Goal: Task Accomplishment & Management: Use online tool/utility

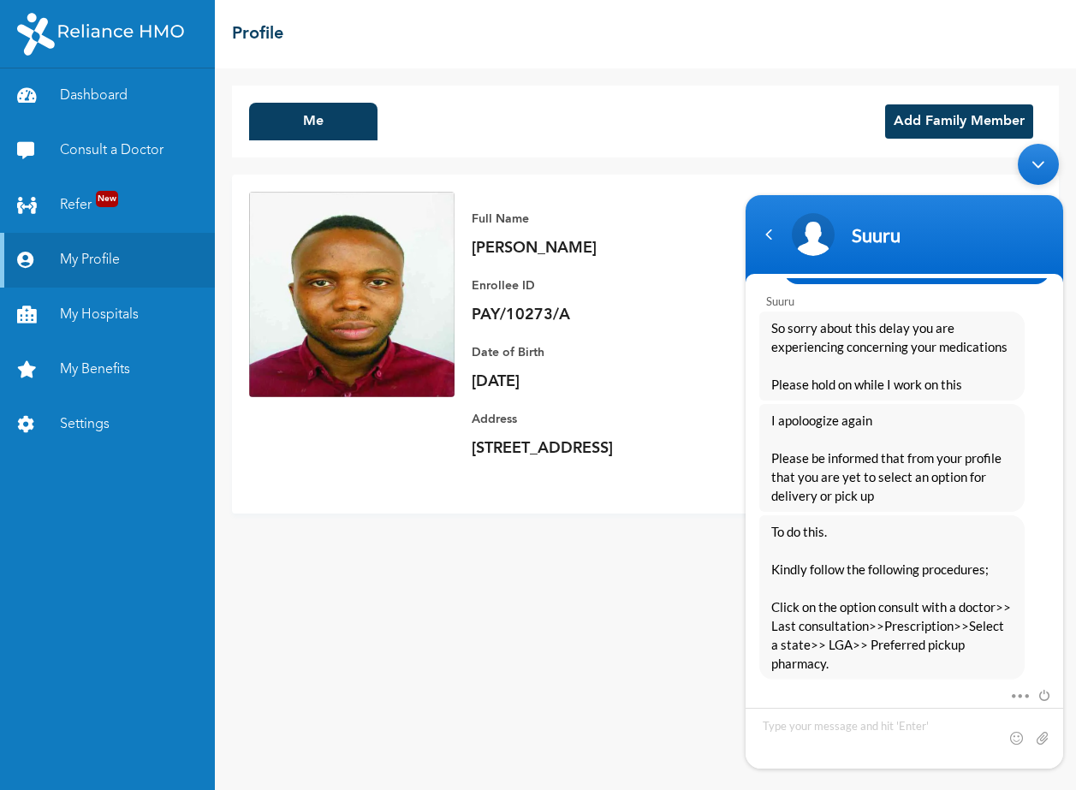
scroll to position [1713, 0]
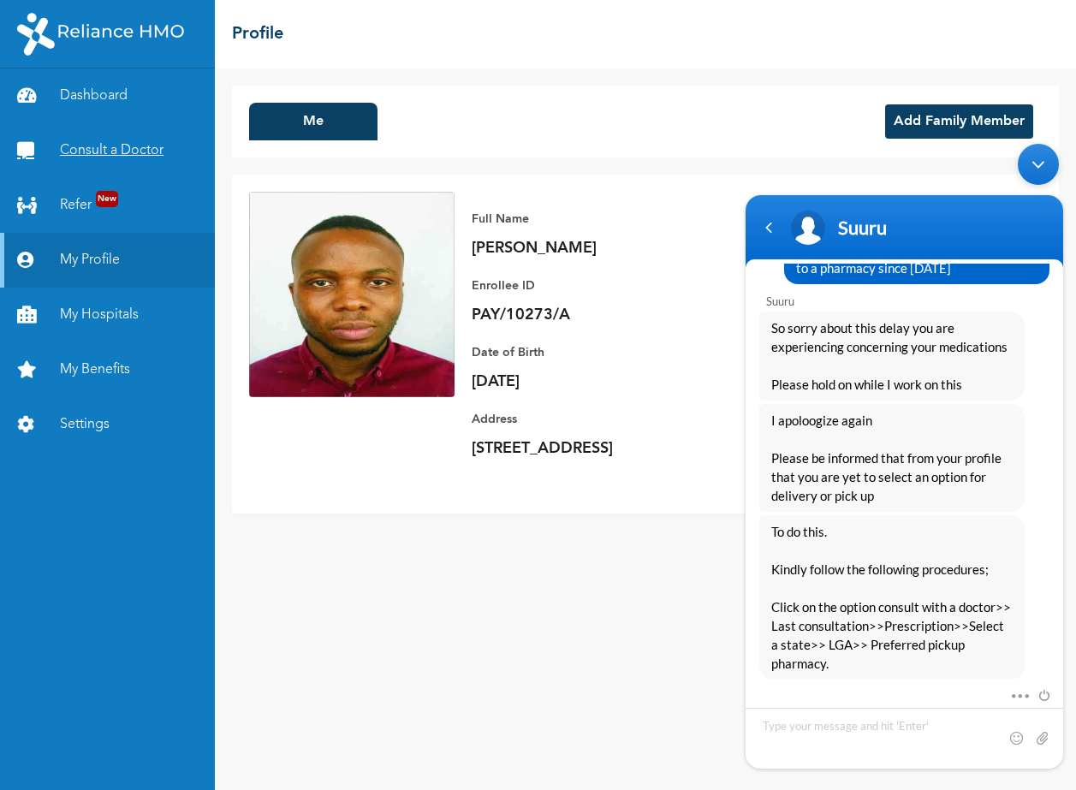
click at [140, 148] on link "Consult a Doctor" at bounding box center [107, 150] width 215 height 55
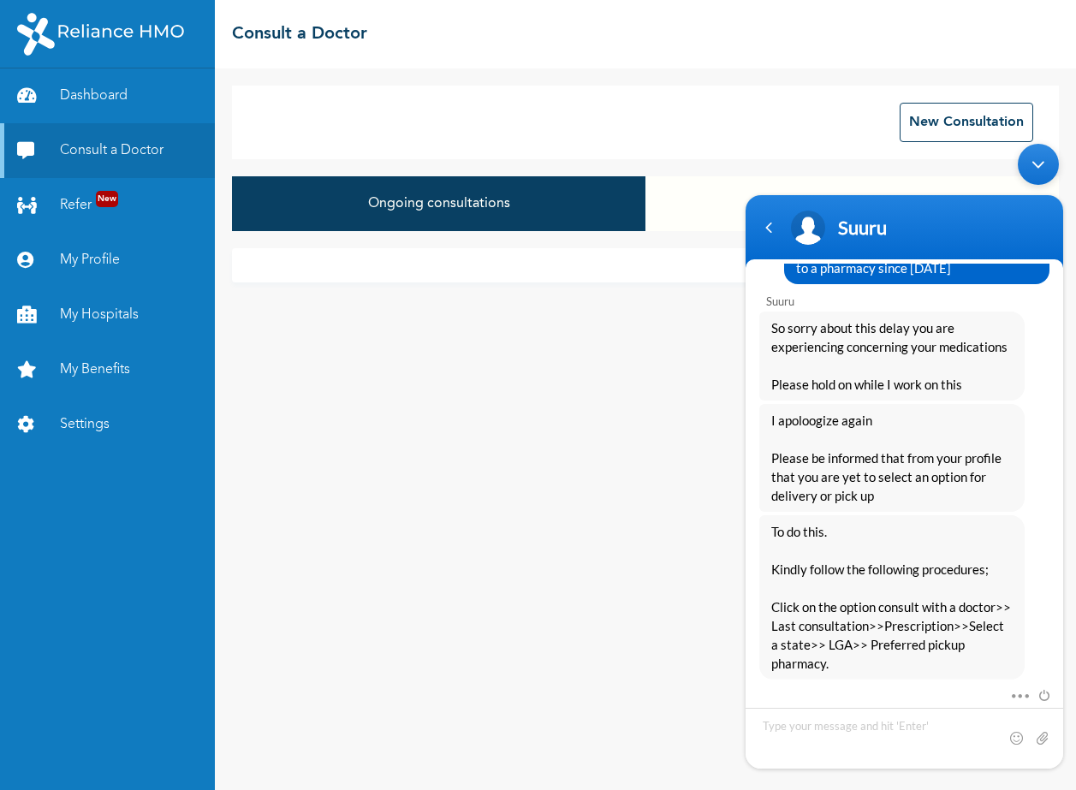
click at [587, 211] on button "Ongoing consultations" at bounding box center [439, 203] width 414 height 55
click at [685, 204] on button "Closed consultations" at bounding box center [853, 203] width 414 height 55
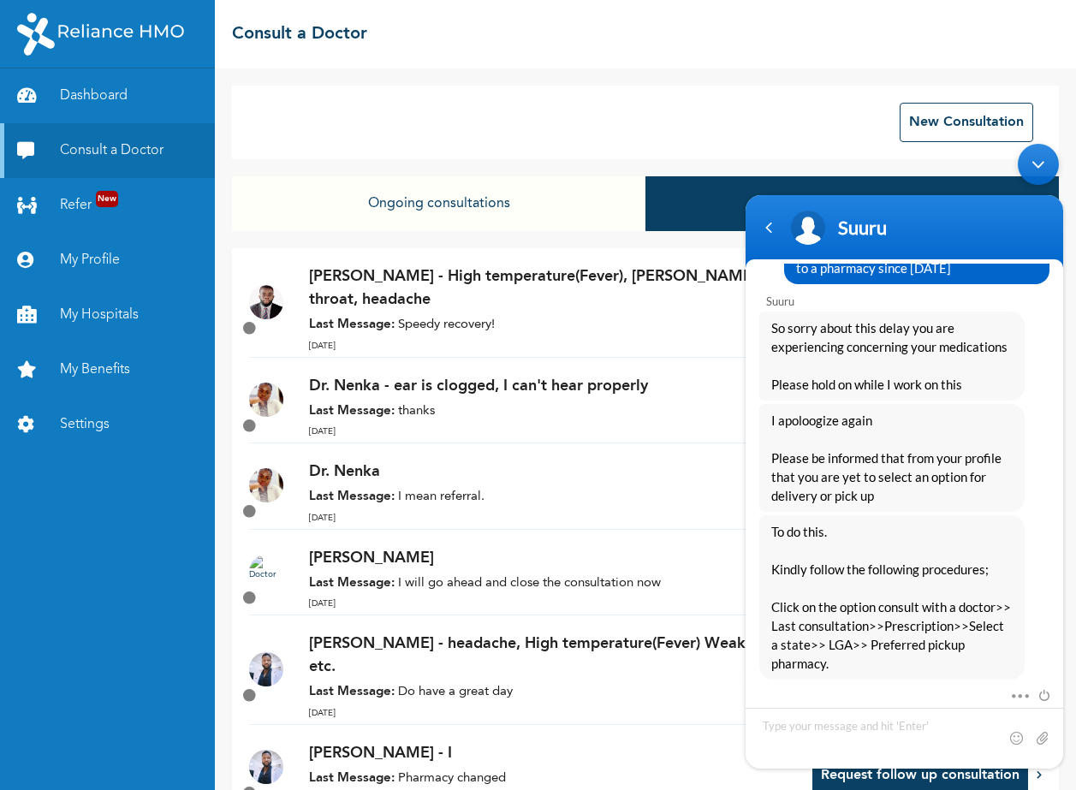
click at [432, 313] on div "Dr. Ibrahim - High temperature(Fever), Cough, Sore throat, headache Last Messag…" at bounding box center [569, 311] width 521 height 92
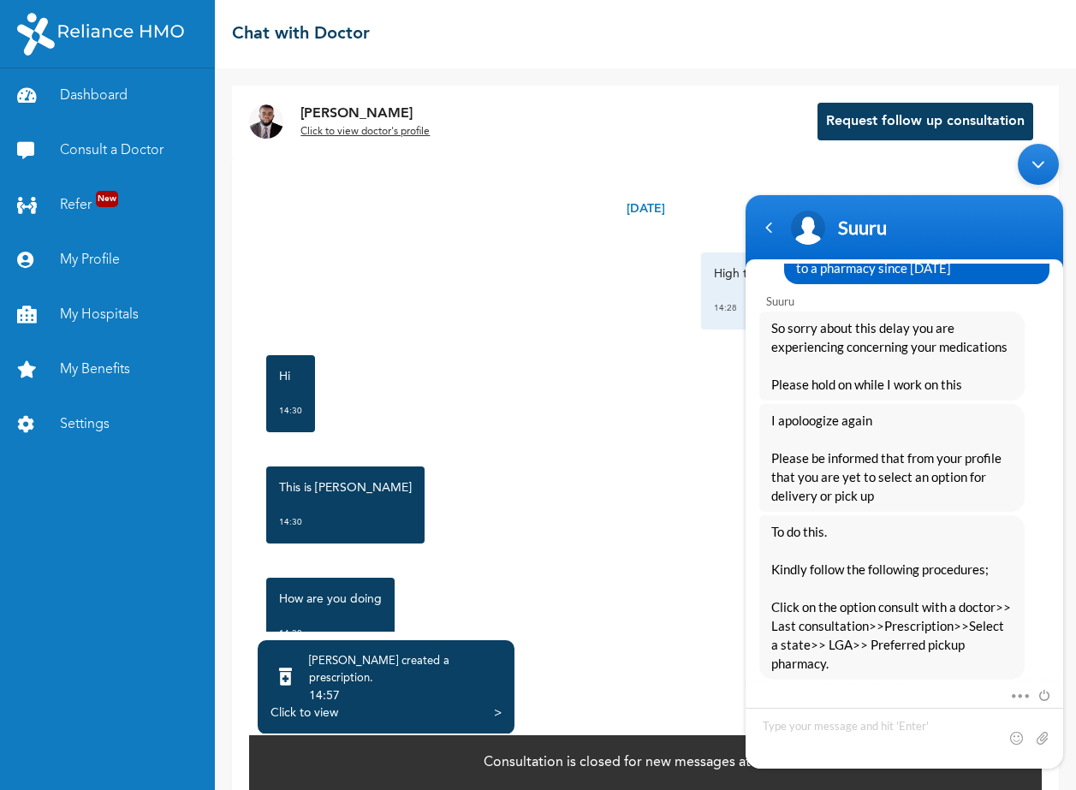
click at [493, 705] on div "Click to view >" at bounding box center [386, 713] width 231 height 17
click at [356, 664] on div "Dr. Ibrahim created a prescription ." at bounding box center [405, 670] width 193 height 34
click at [301, 682] on div at bounding box center [286, 678] width 30 height 37
click at [306, 705] on div "Click to view" at bounding box center [305, 713] width 68 height 17
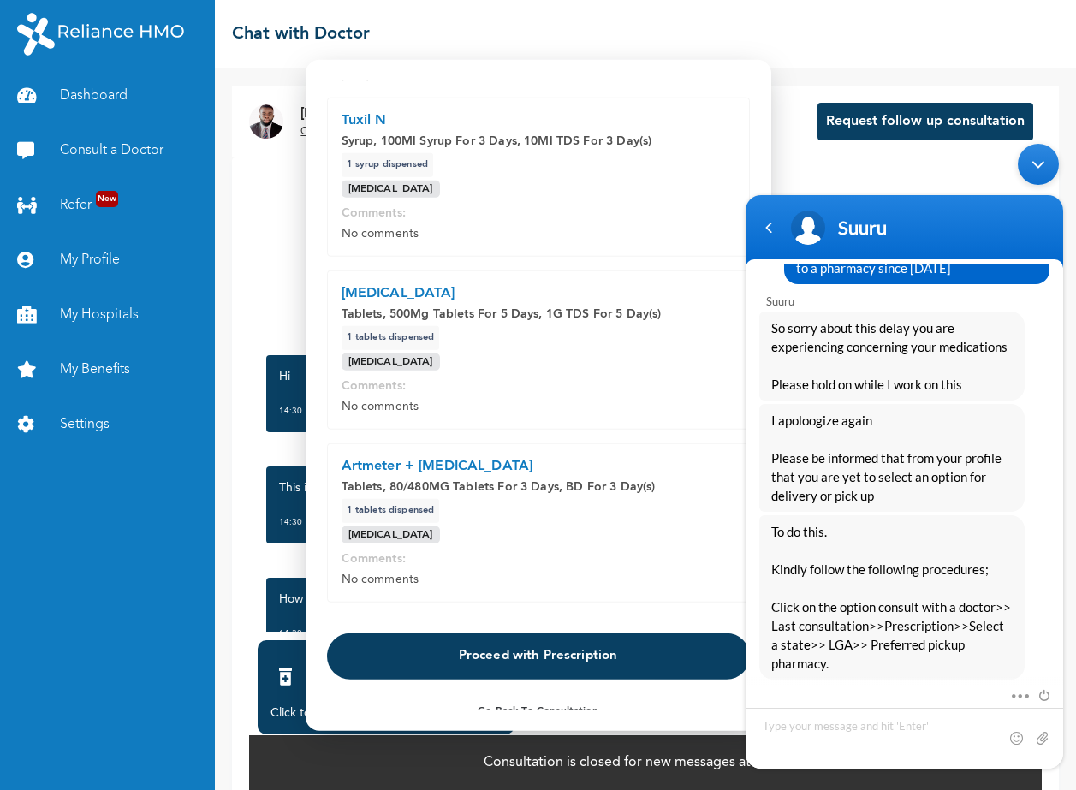
scroll to position [77, 0]
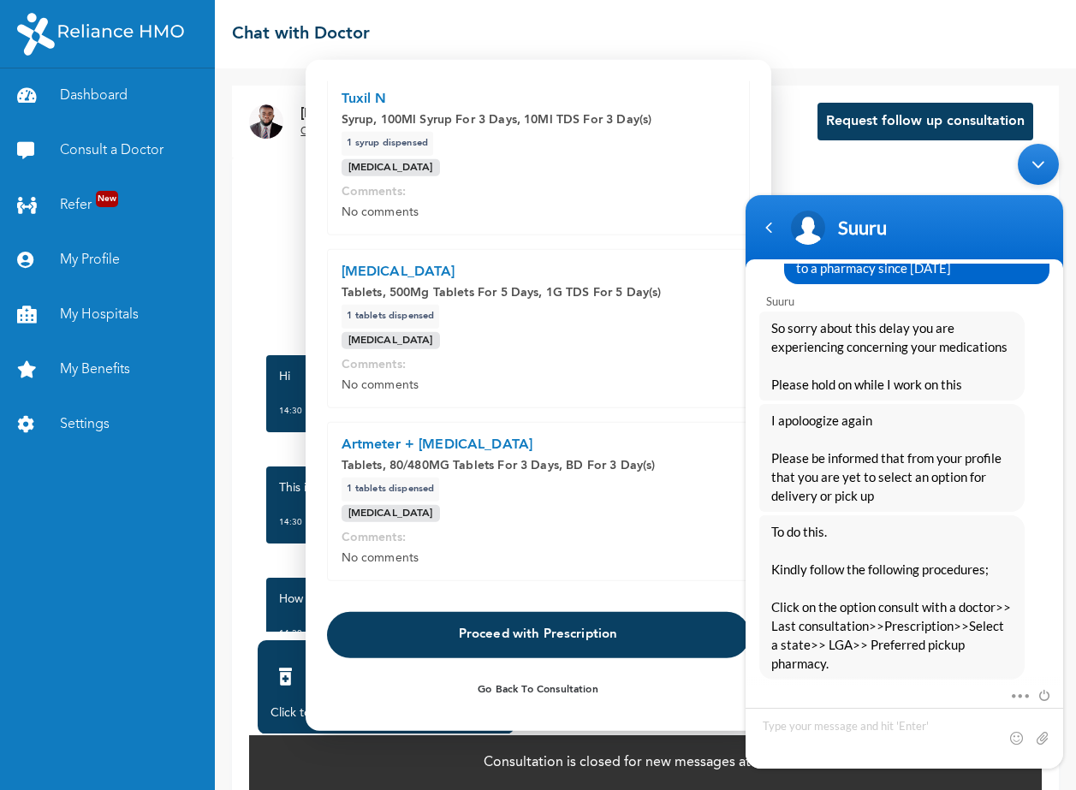
click at [532, 644] on button "Proceed with Prescription" at bounding box center [538, 635] width 423 height 46
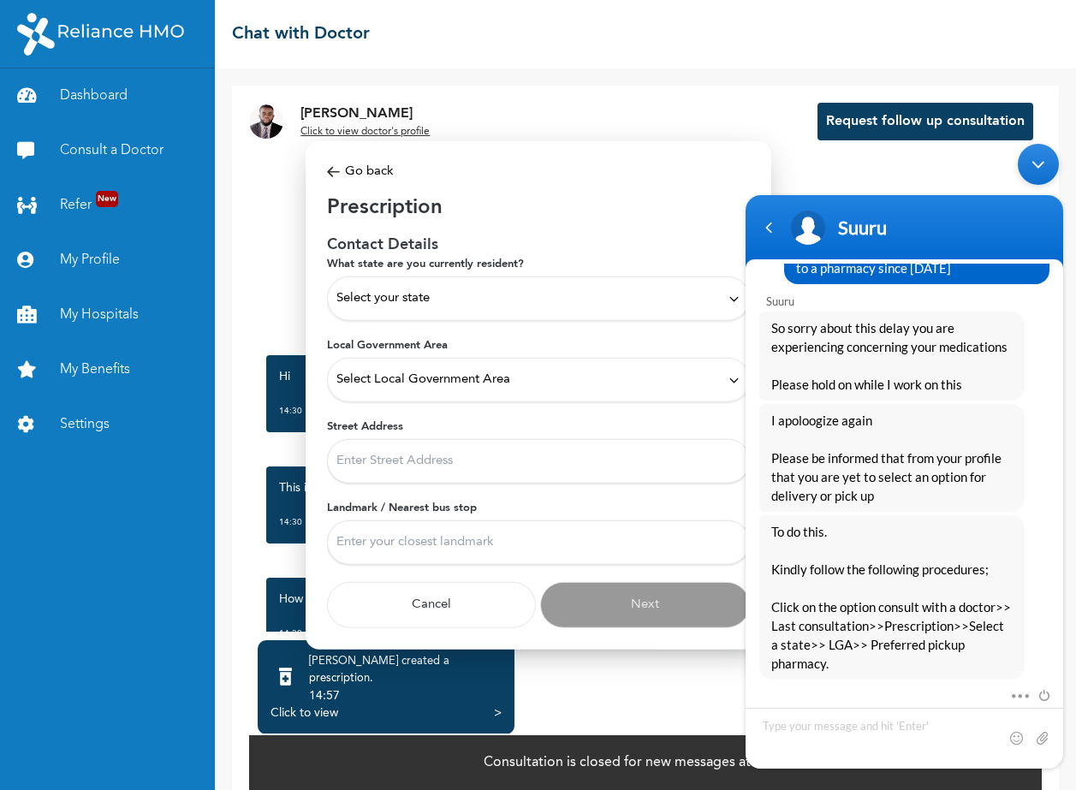
scroll to position [0, 0]
click at [392, 295] on span "Select your state" at bounding box center [383, 298] width 93 height 19
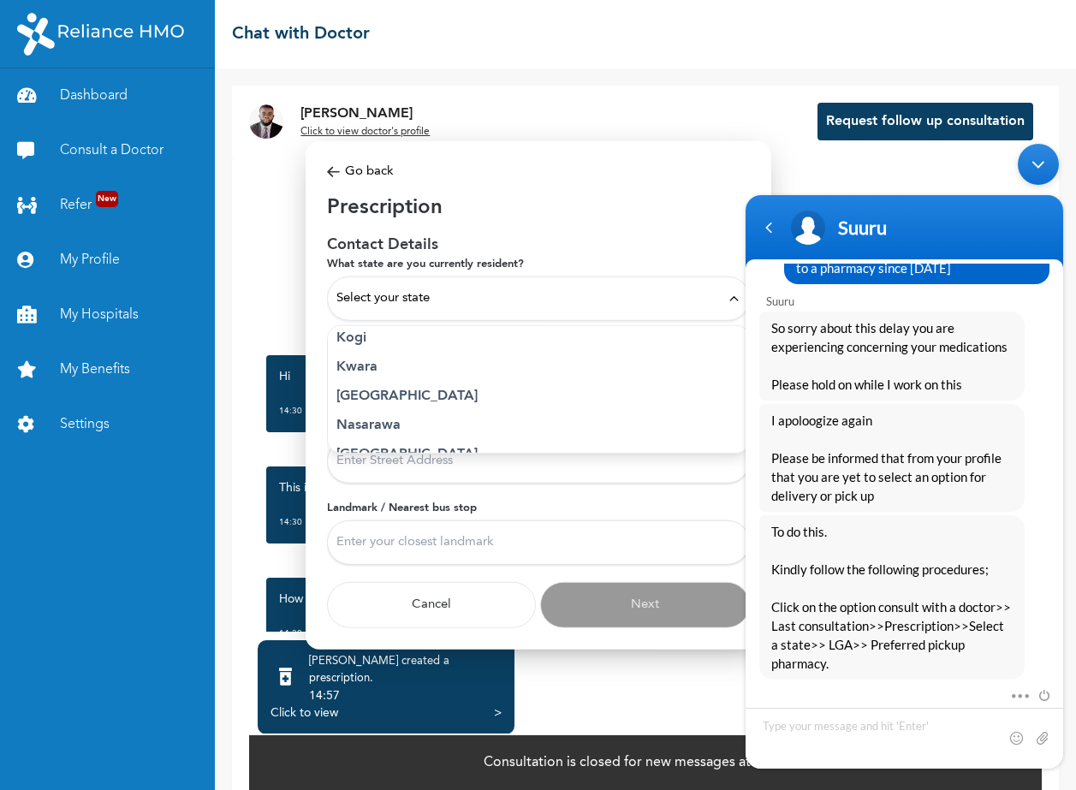
scroll to position [654, 0]
click at [367, 387] on p "Lagos" at bounding box center [539, 394] width 404 height 21
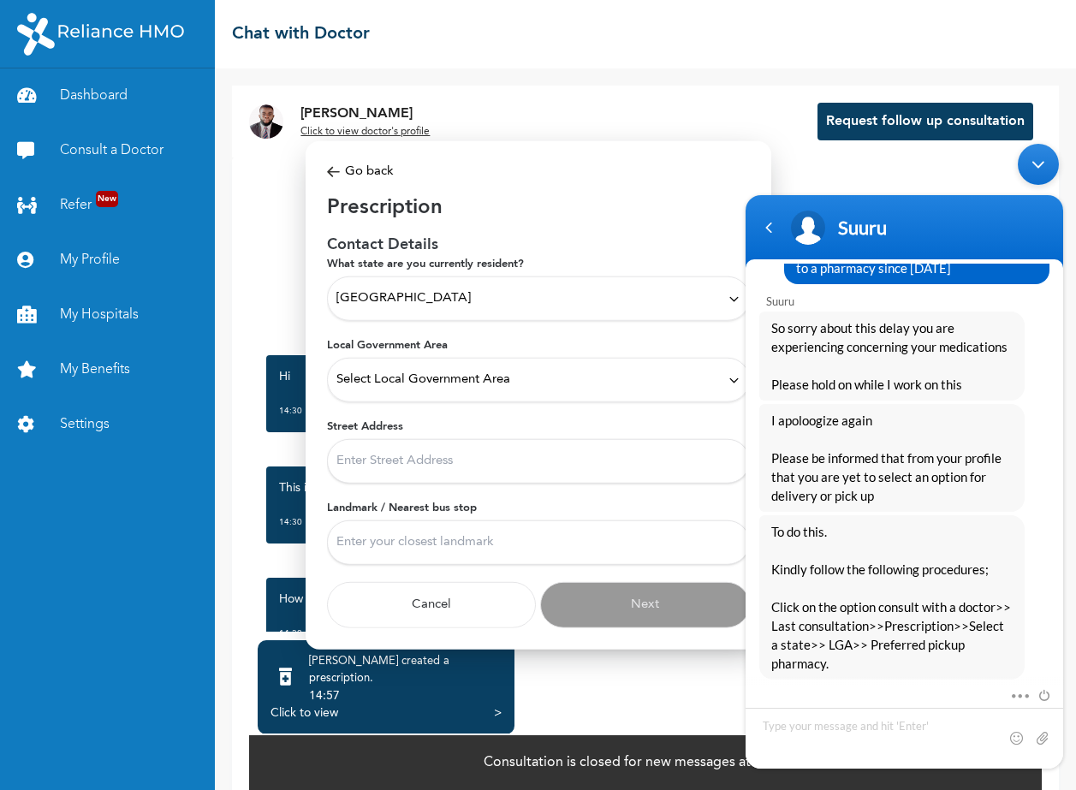
click at [389, 381] on span "Select Local Government Area" at bounding box center [424, 380] width 174 height 19
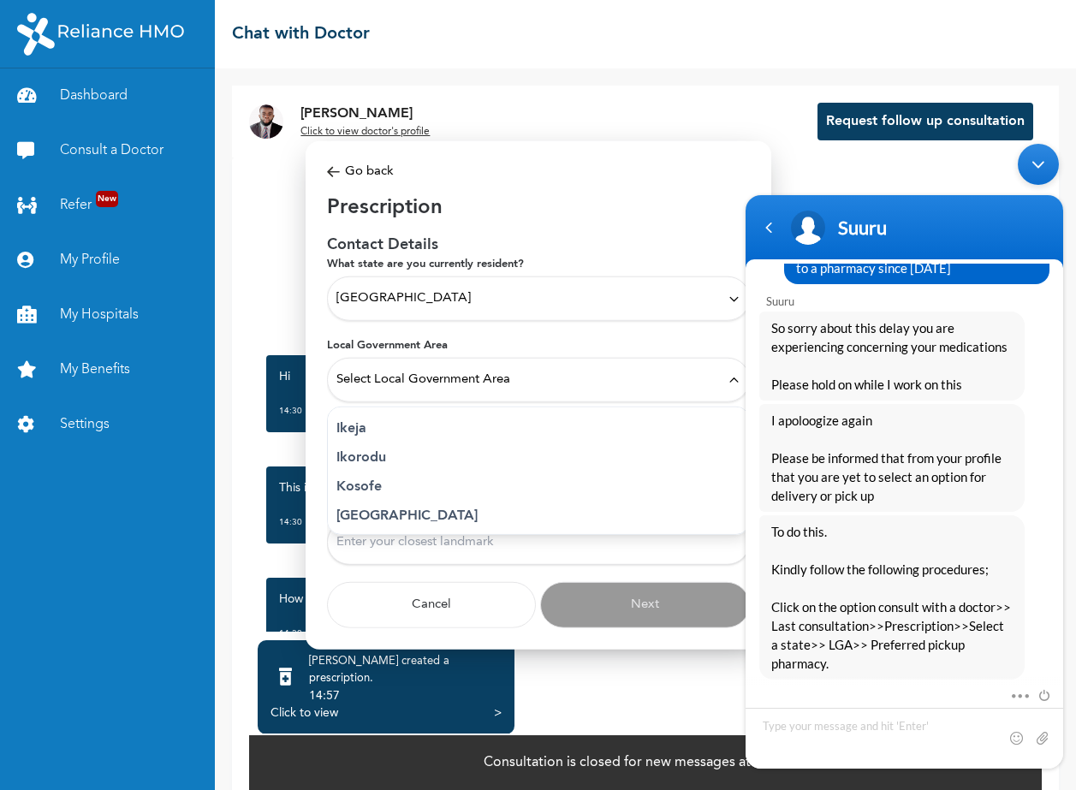
scroll to position [295, 0]
click at [363, 434] on p "Ikeja" at bounding box center [539, 426] width 404 height 21
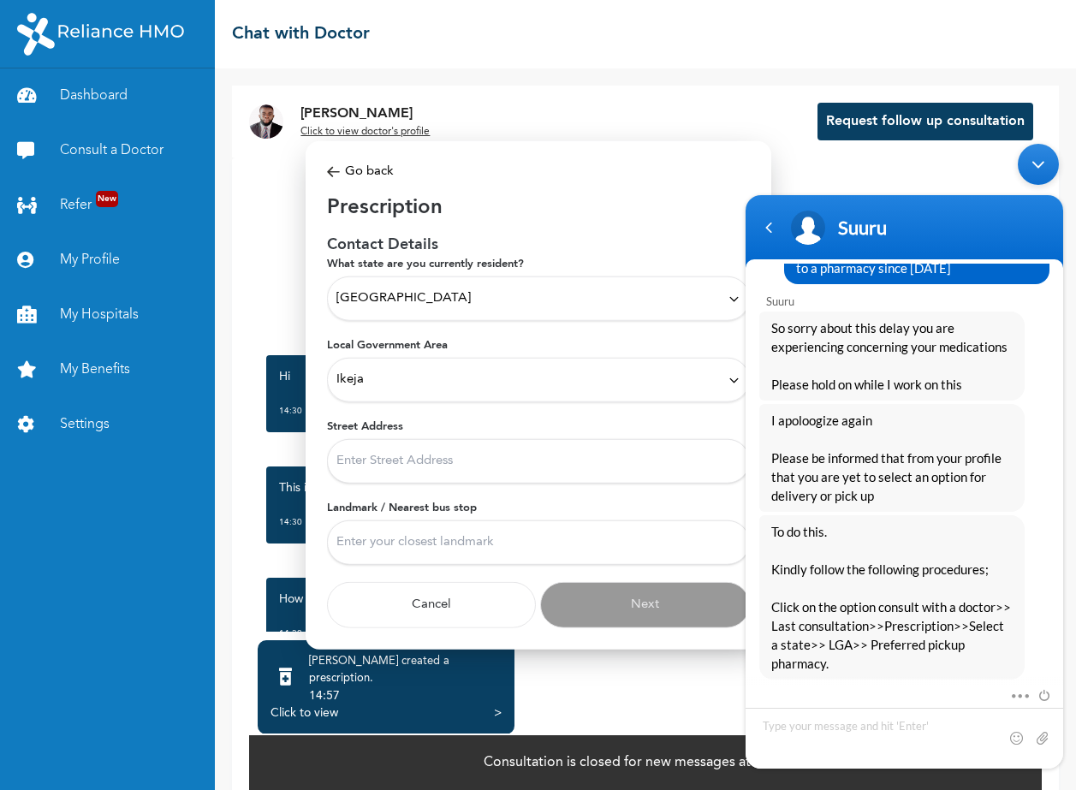
click at [369, 462] on input "Street Address" at bounding box center [538, 461] width 423 height 45
type input "126 Joel Ogunnaike, Ikeja"
click at [378, 540] on input "Landmark / Nearest bus stop" at bounding box center [538, 543] width 423 height 45
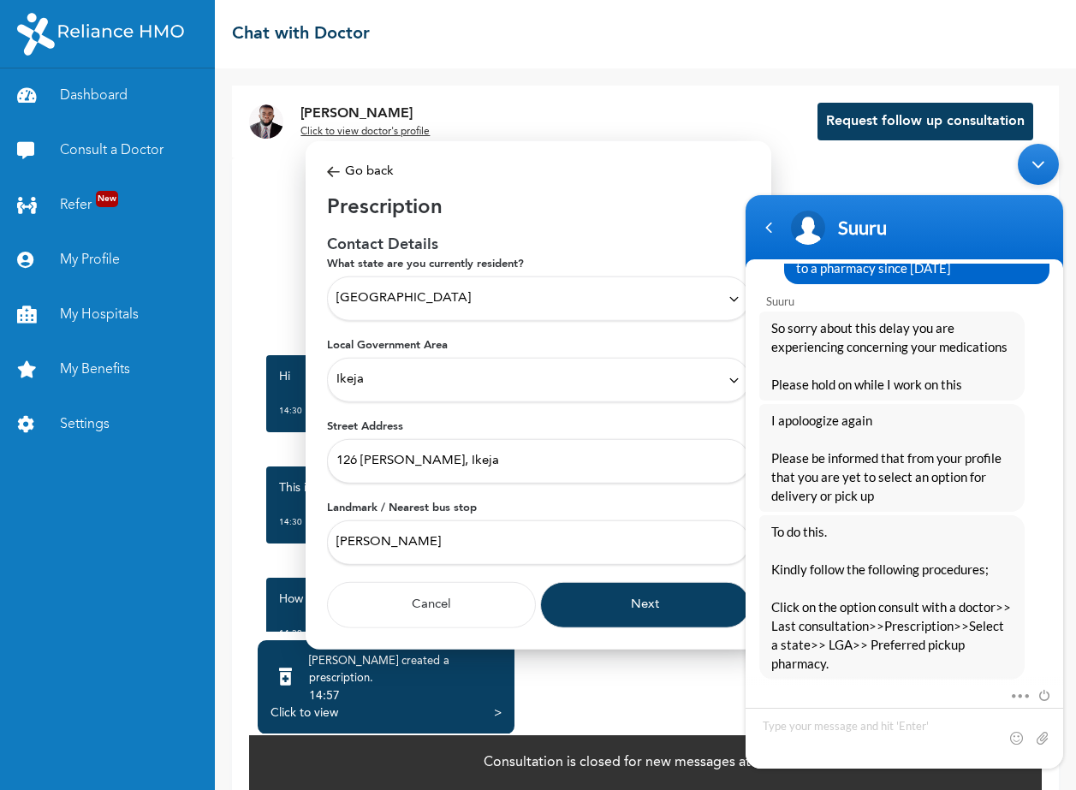
type input "Joel Ogunnaike"
click at [656, 609] on button "Next" at bounding box center [645, 605] width 210 height 46
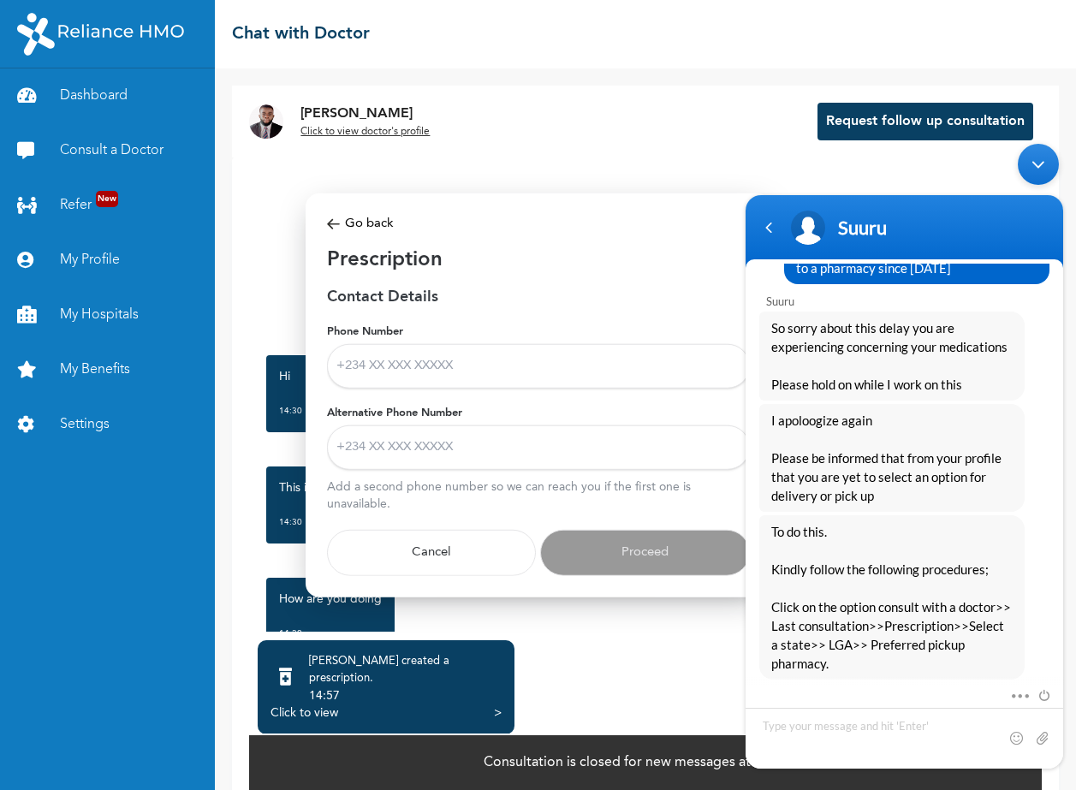
click at [427, 377] on input "Phone Number" at bounding box center [538, 366] width 423 height 45
type input "08134891307"
click at [412, 450] on input "Alternative Phone Number" at bounding box center [538, 448] width 423 height 45
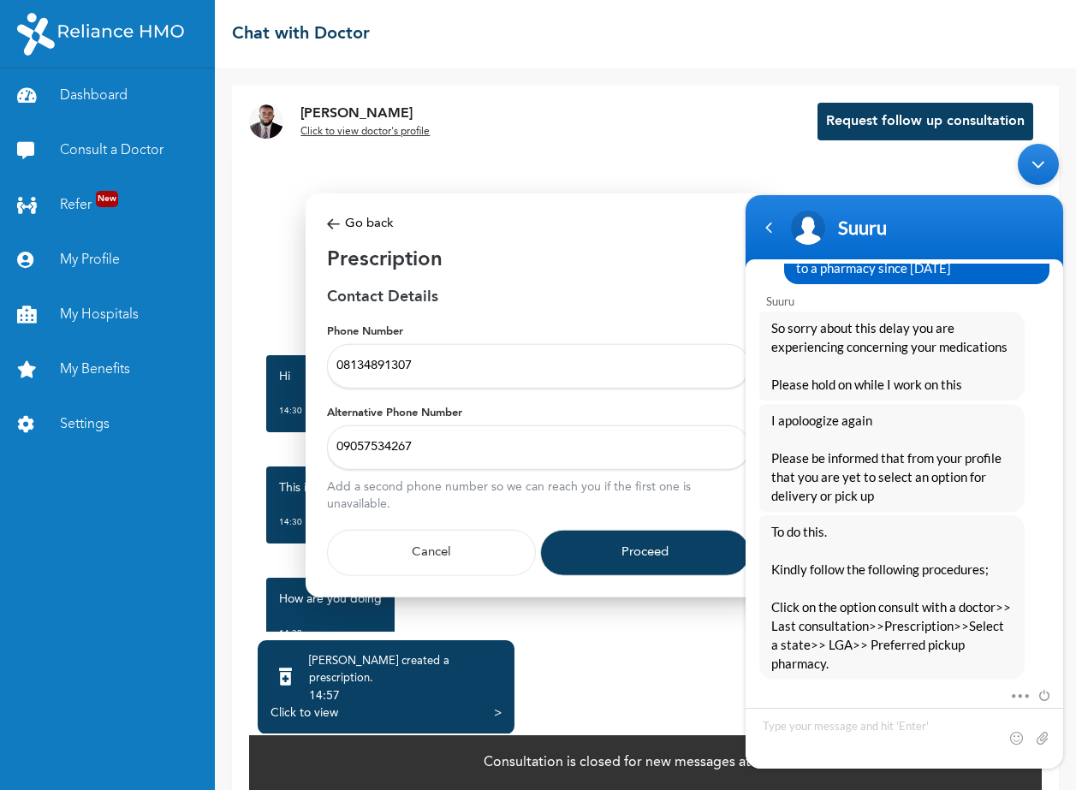
type input "09057534267"
click at [661, 559] on button "Proceed" at bounding box center [645, 553] width 210 height 46
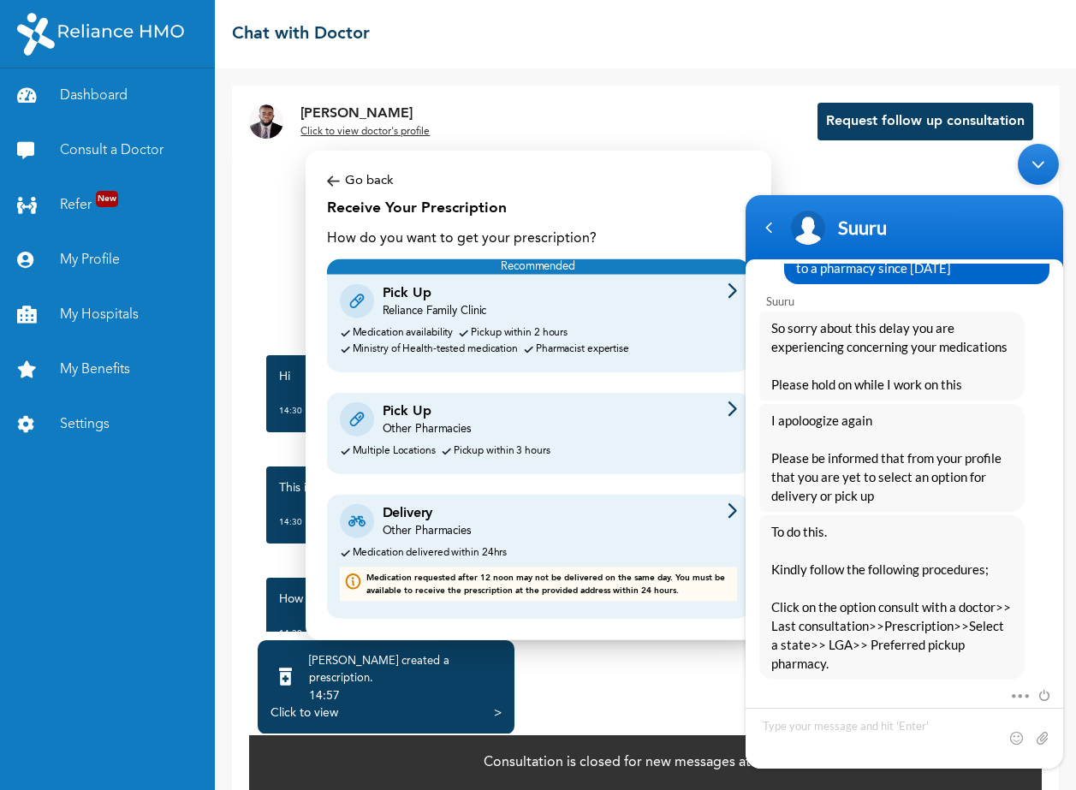
click at [729, 411] on img at bounding box center [732, 409] width 9 height 15
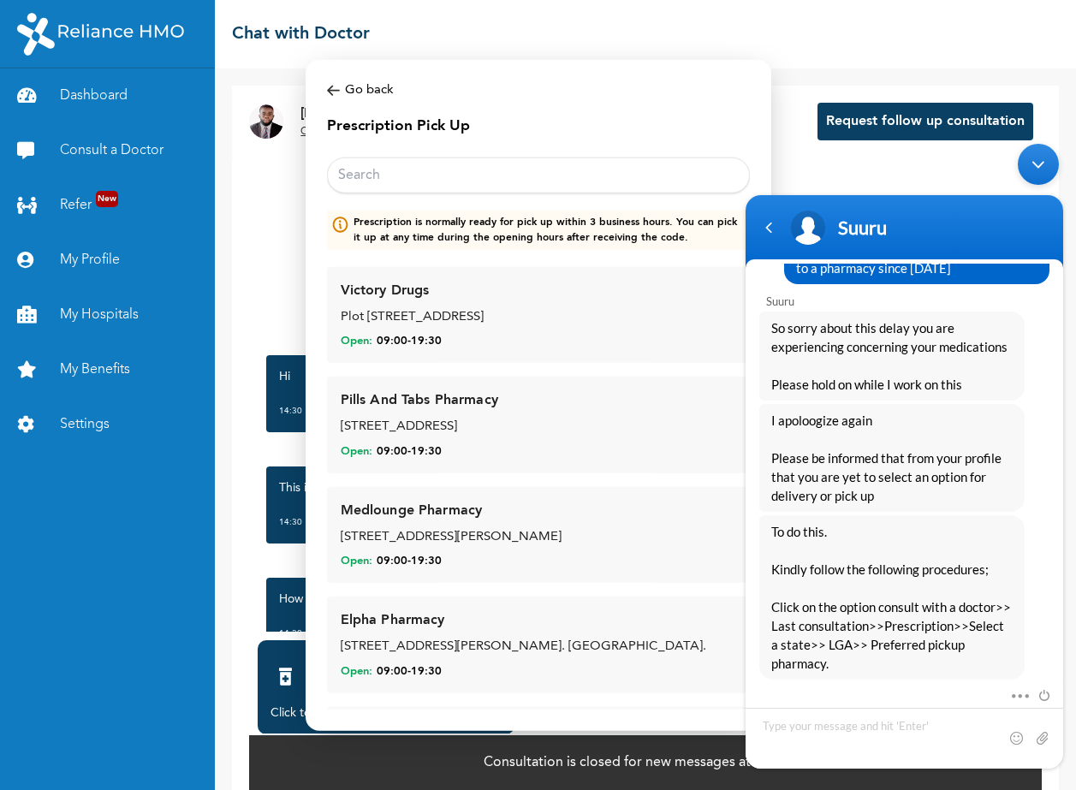
click at [396, 176] on input "text" at bounding box center [538, 175] width 423 height 36
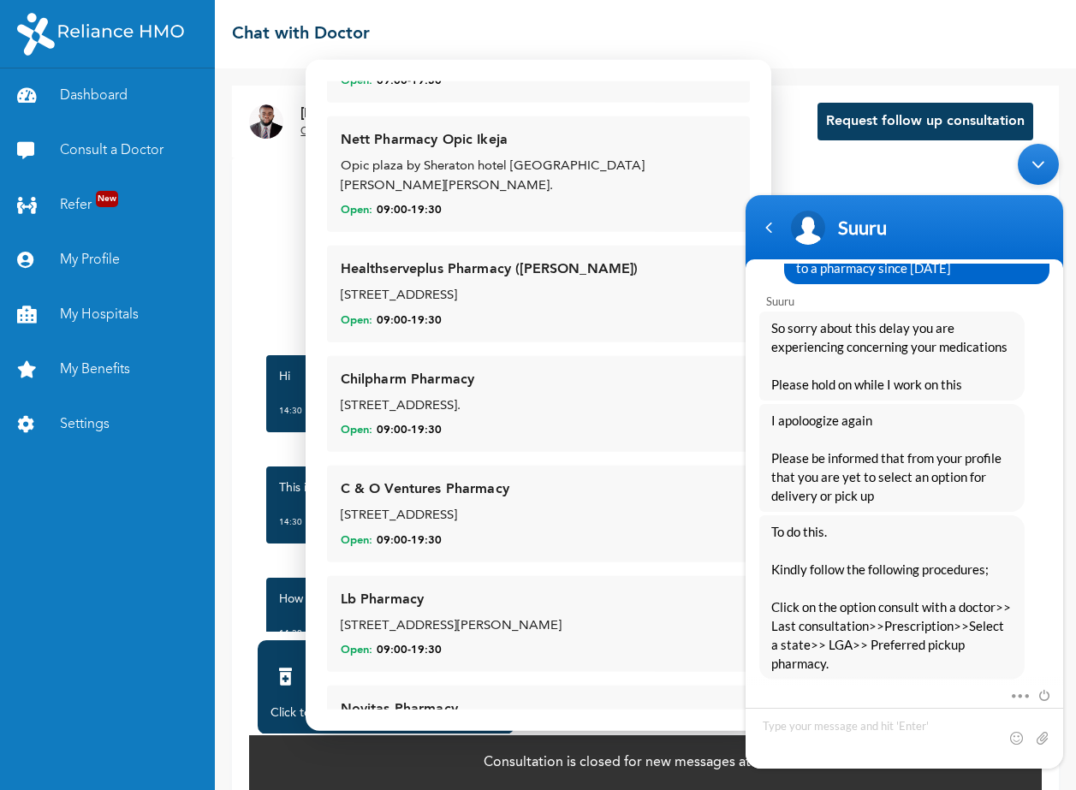
scroll to position [0, 0]
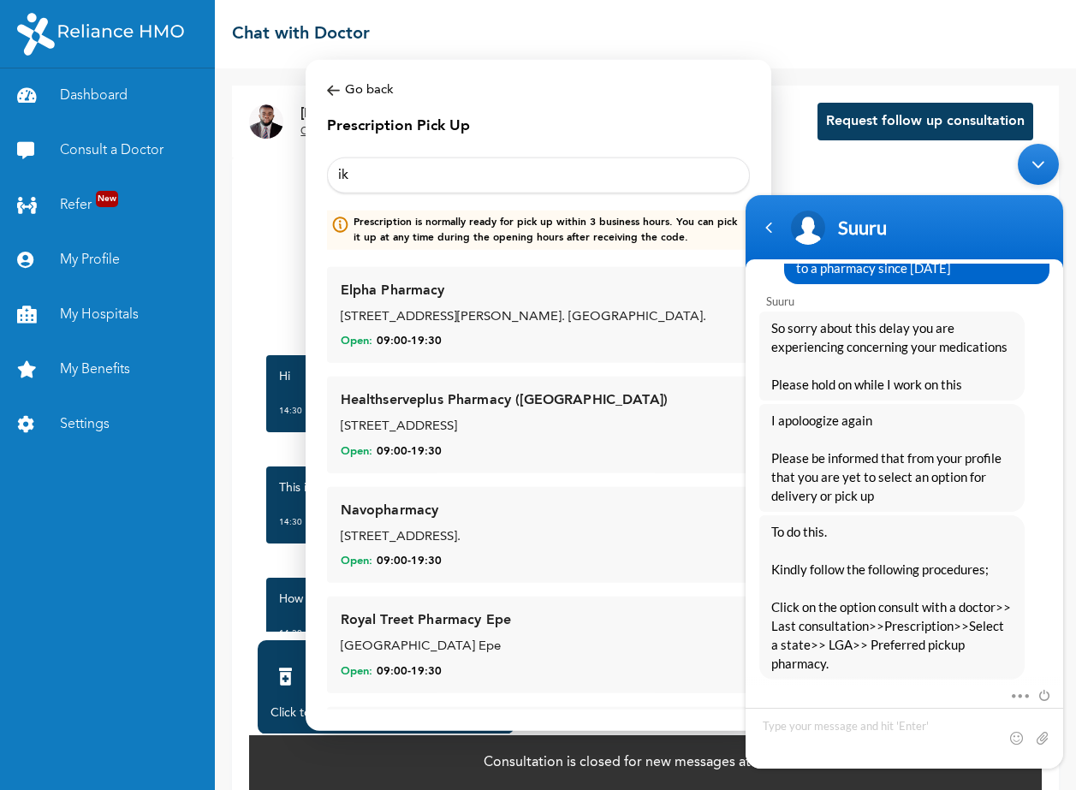
type input "i"
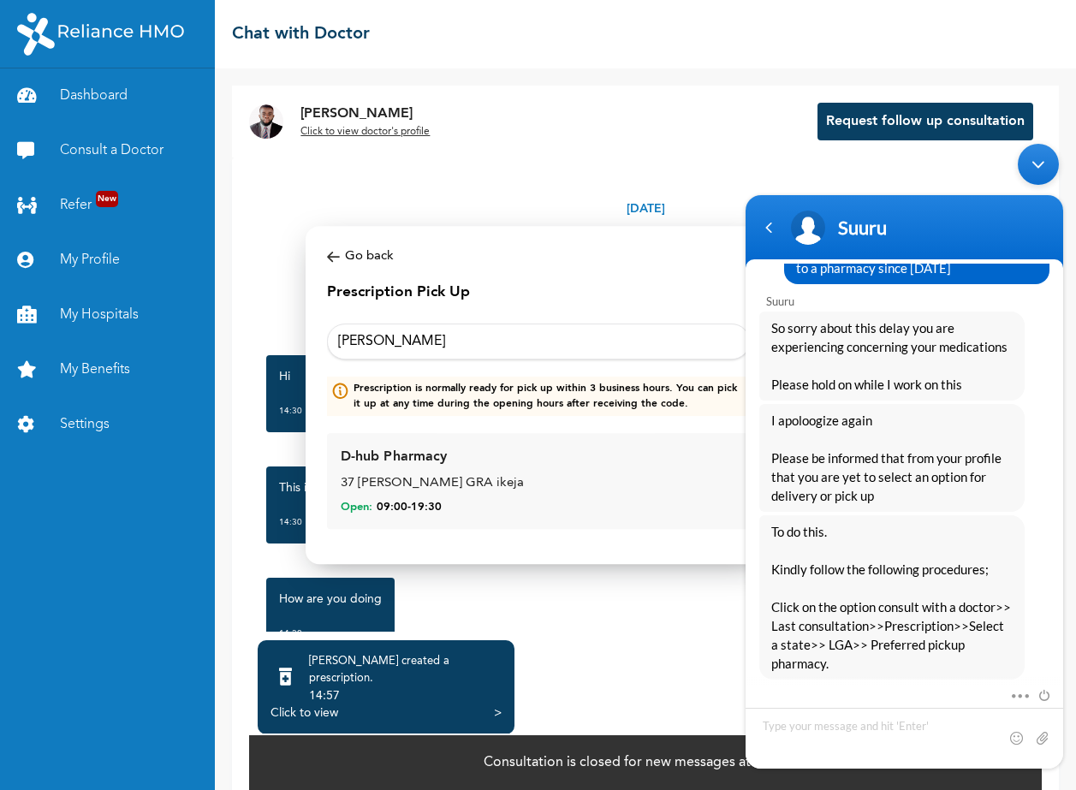
type input "joel o"
click at [455, 484] on div "37 Joel Ogunnaike GRA ikeja" at bounding box center [539, 484] width 396 height 20
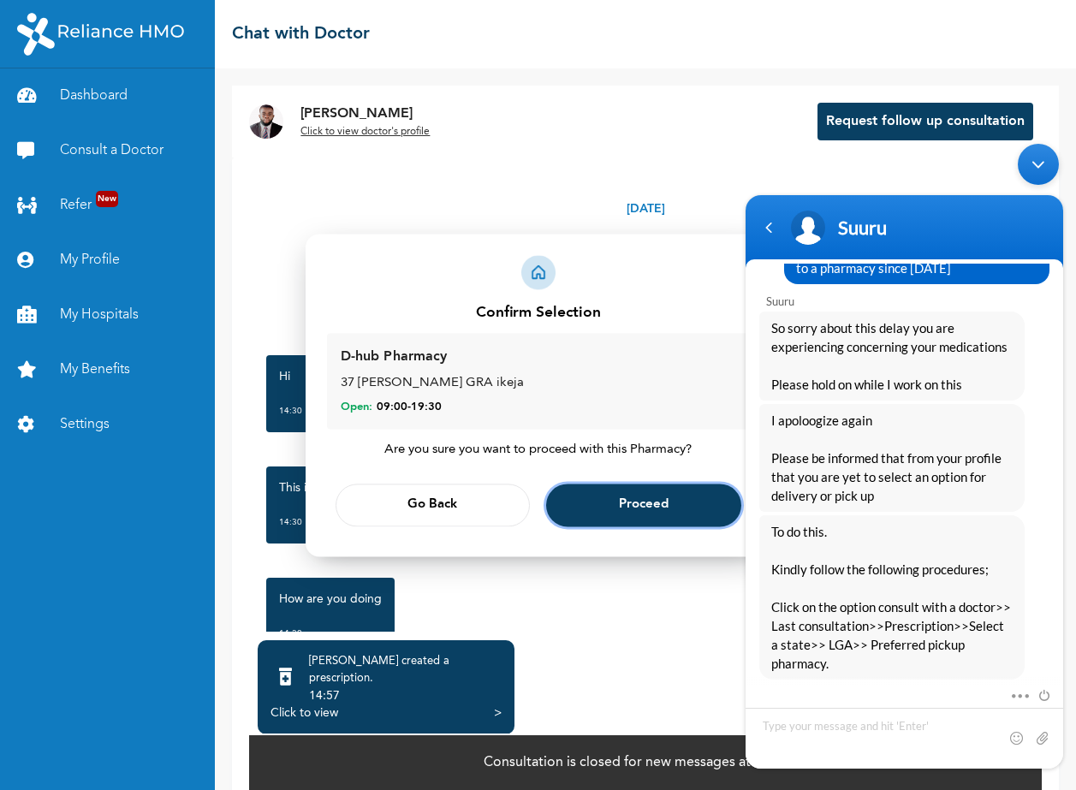
click at [624, 509] on span "Proceed" at bounding box center [644, 505] width 50 height 11
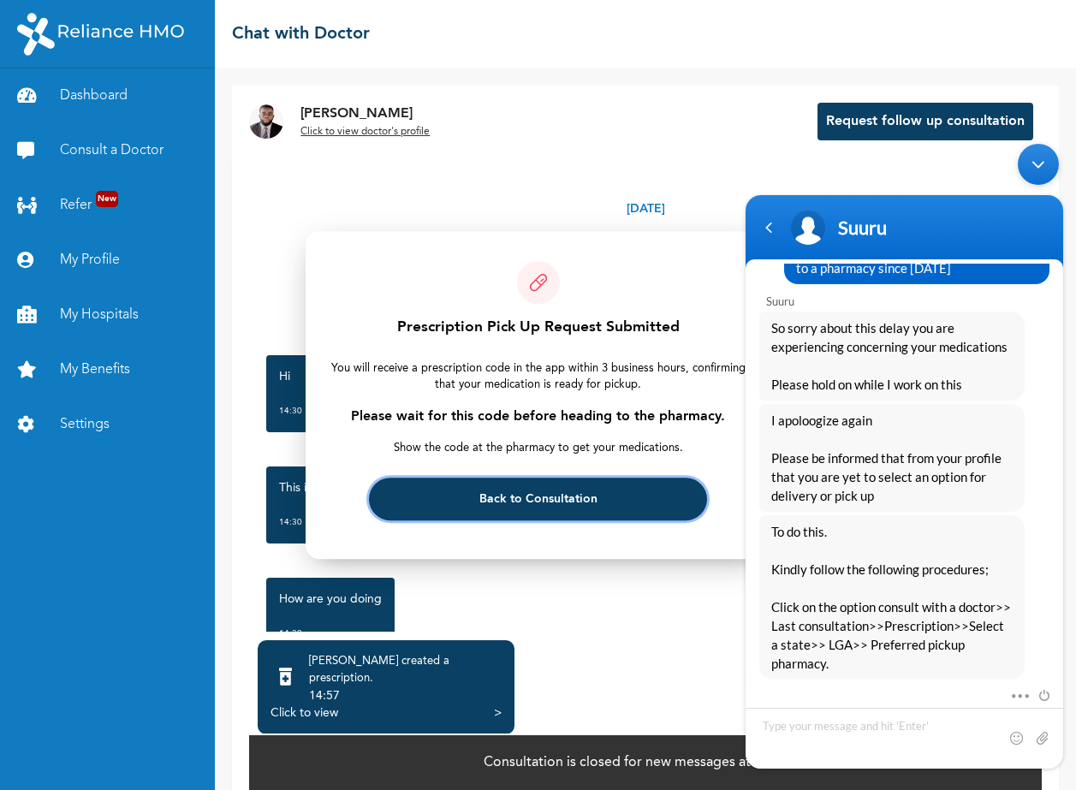
click at [540, 498] on span "Back to Consultation" at bounding box center [539, 499] width 118 height 11
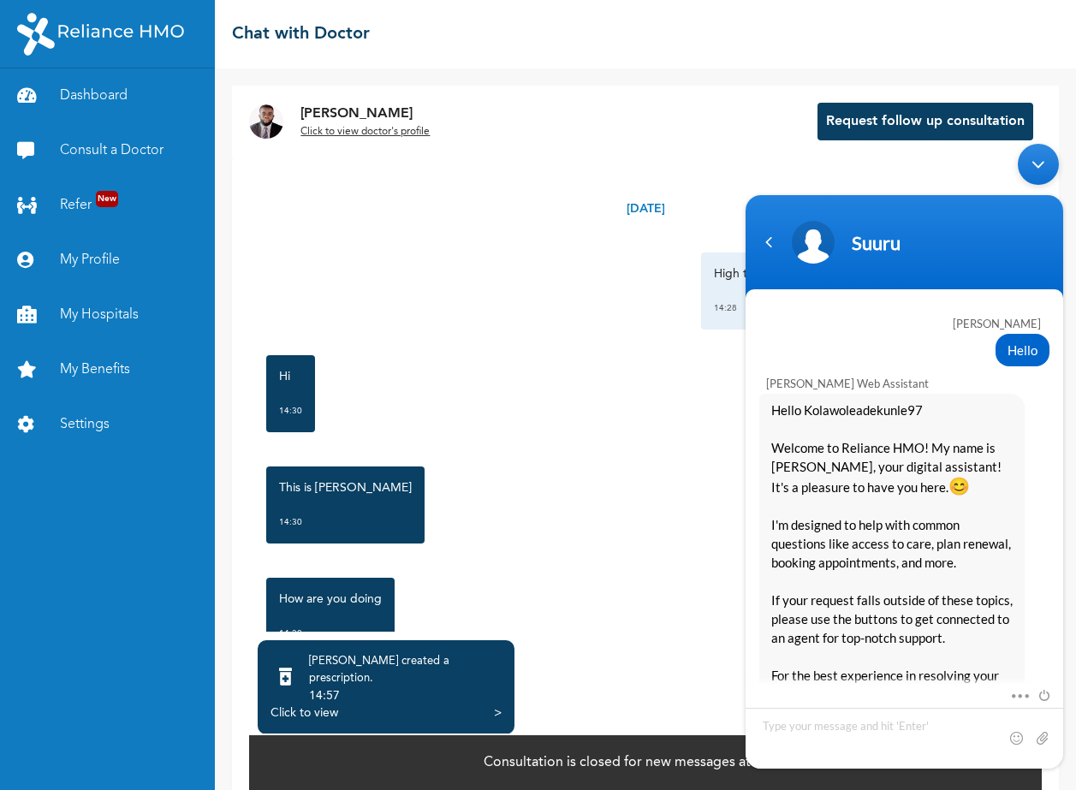
scroll to position [1743, 0]
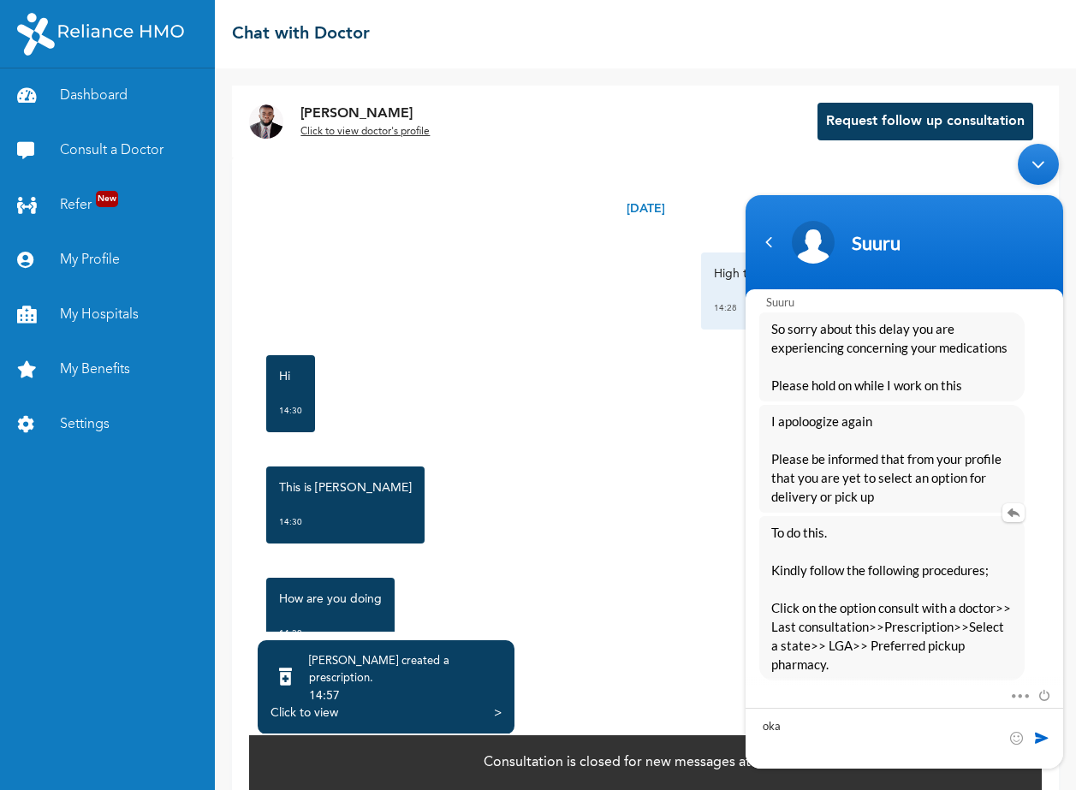
click at [865, 640] on span "To do this. Kindly follow the following procedures; Click on the option consult…" at bounding box center [892, 598] width 241 height 151
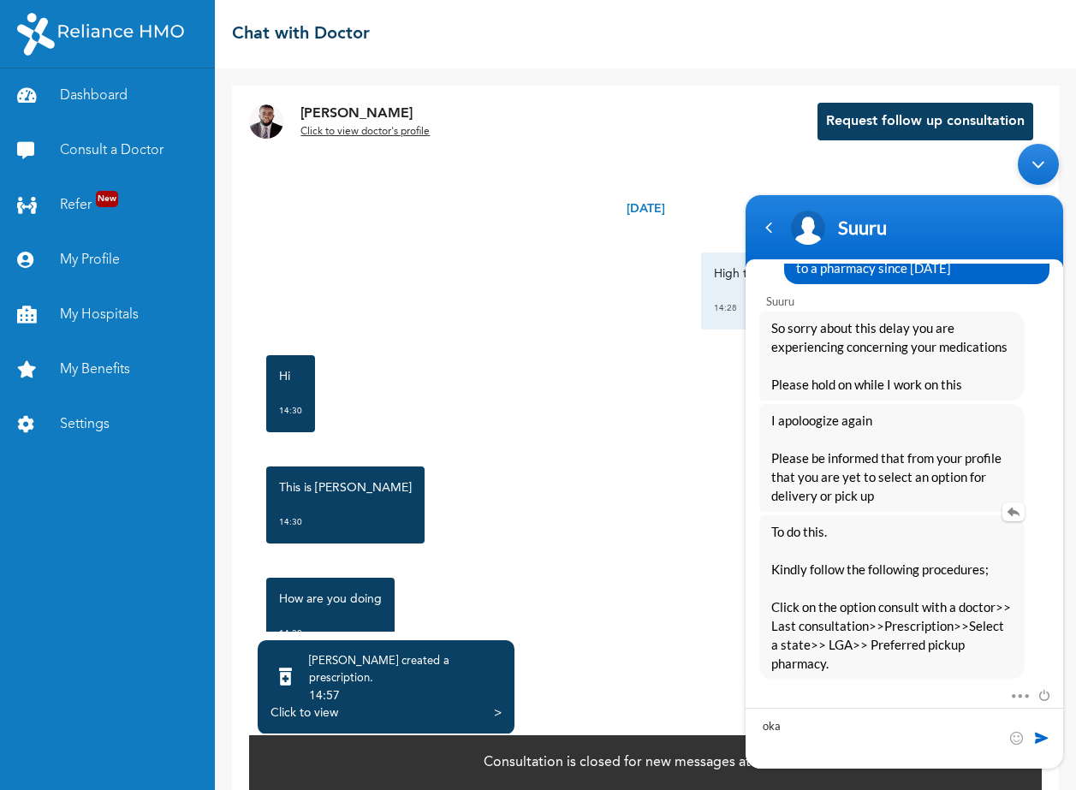
click at [863, 563] on span "To do this. Kindly follow the following procedures; Click on the option consult…" at bounding box center [892, 597] width 241 height 151
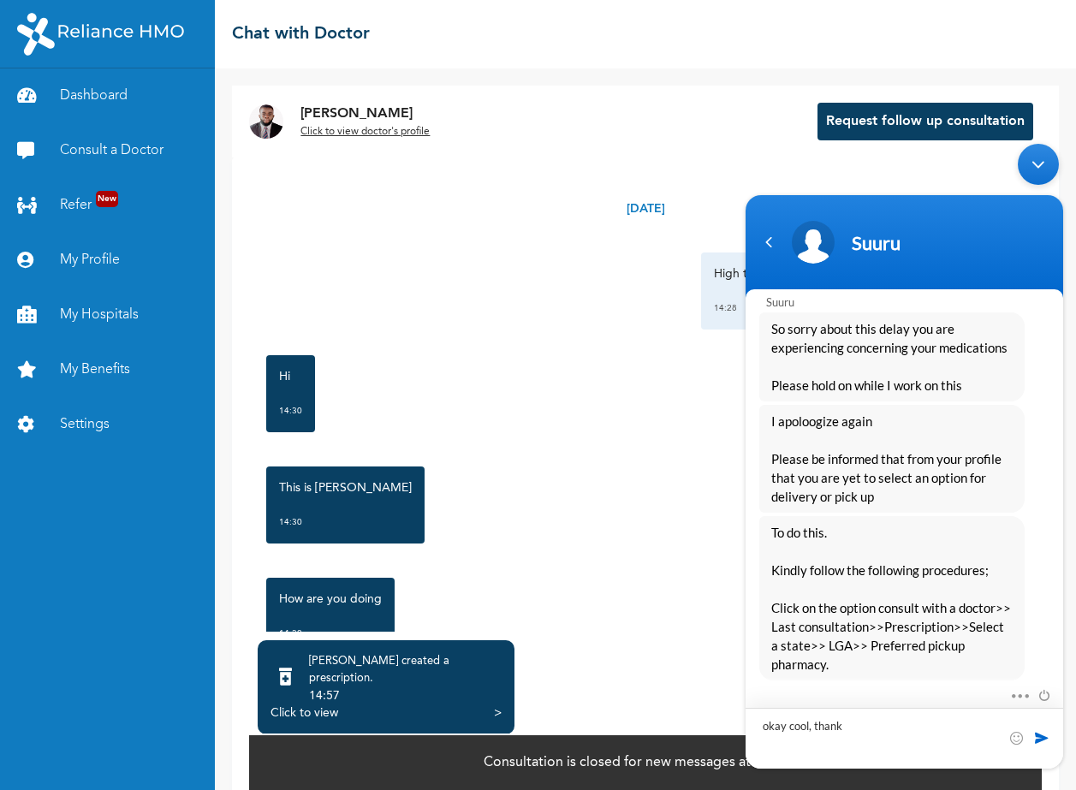
type textarea "okay cool, thanks"
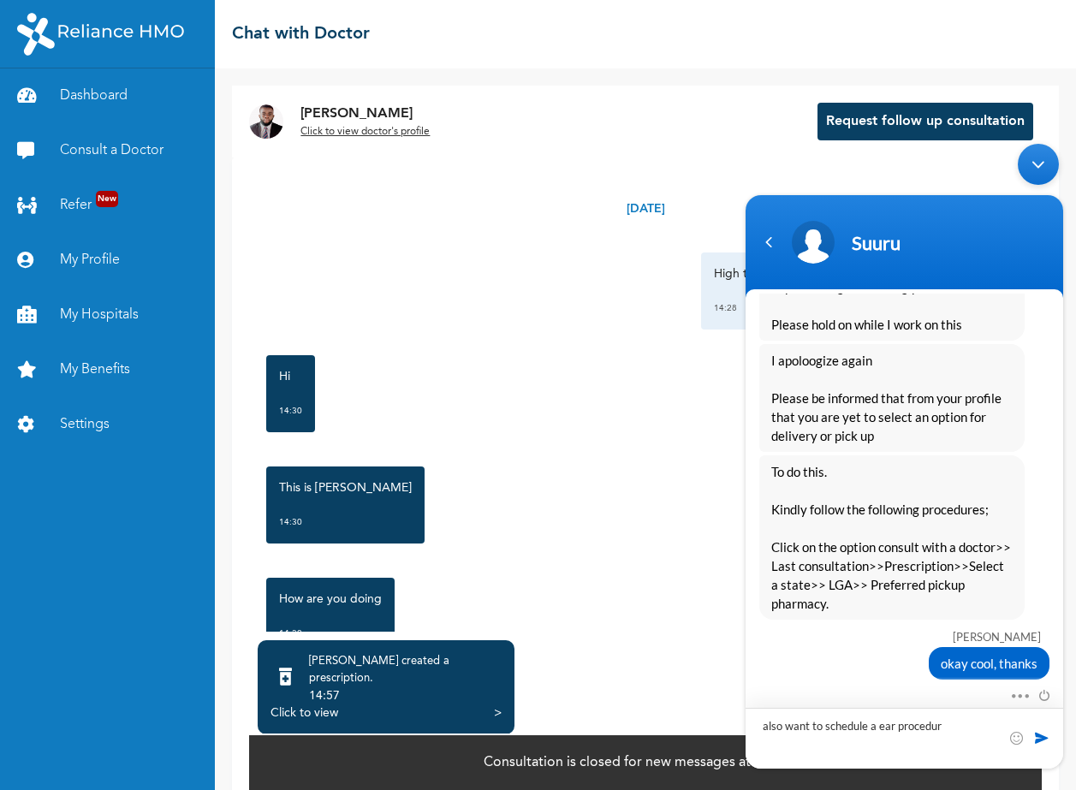
type textarea "also want to schedule a ear procedure"
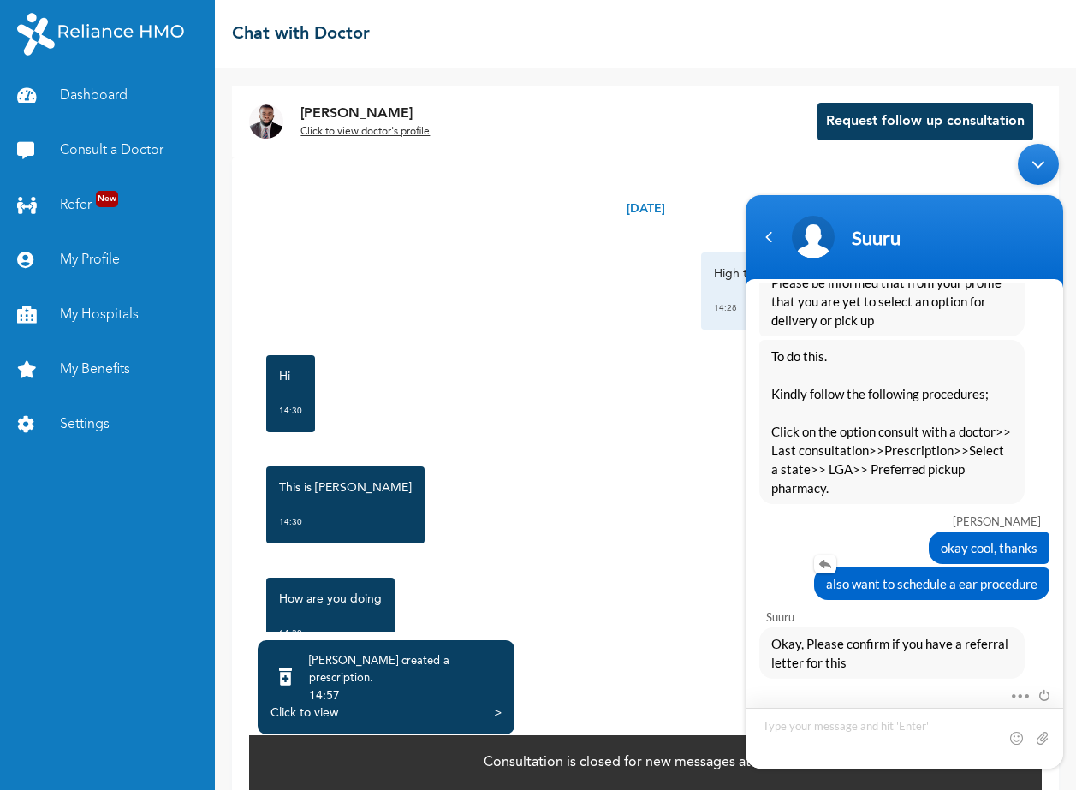
scroll to position [1888, 0]
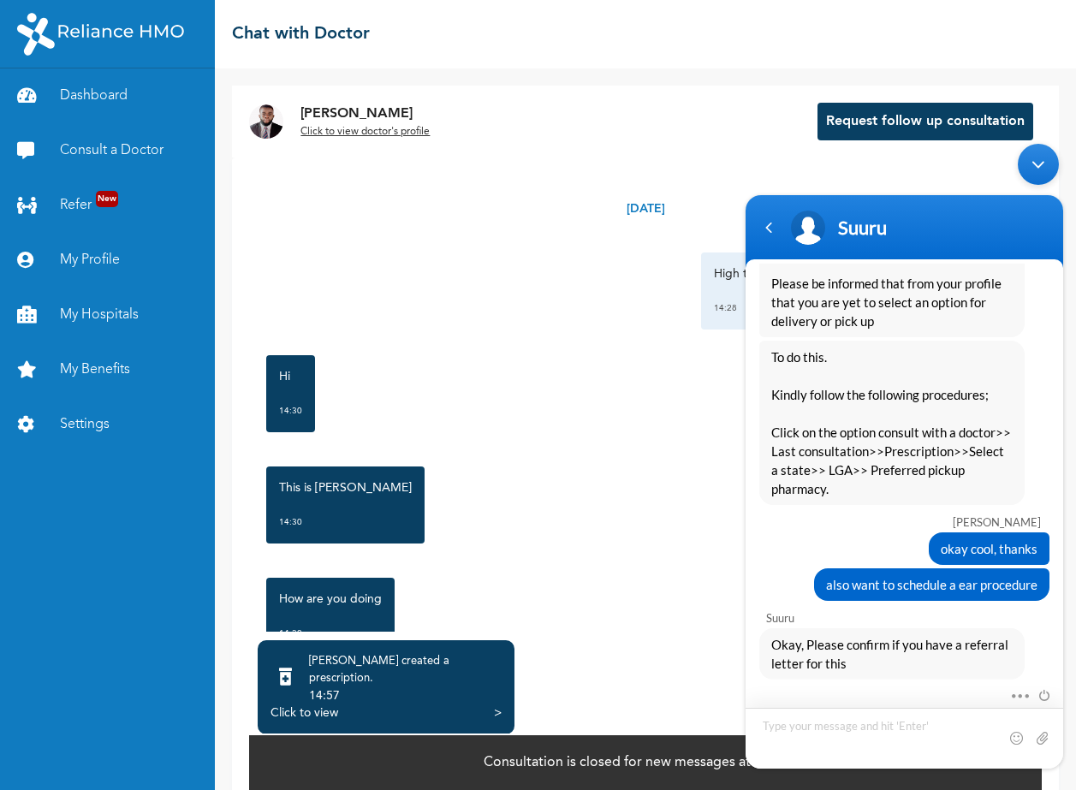
click at [827, 733] on textarea "Type your message and hit 'Enter'" at bounding box center [905, 738] width 318 height 61
type textarea "I had one in the past"
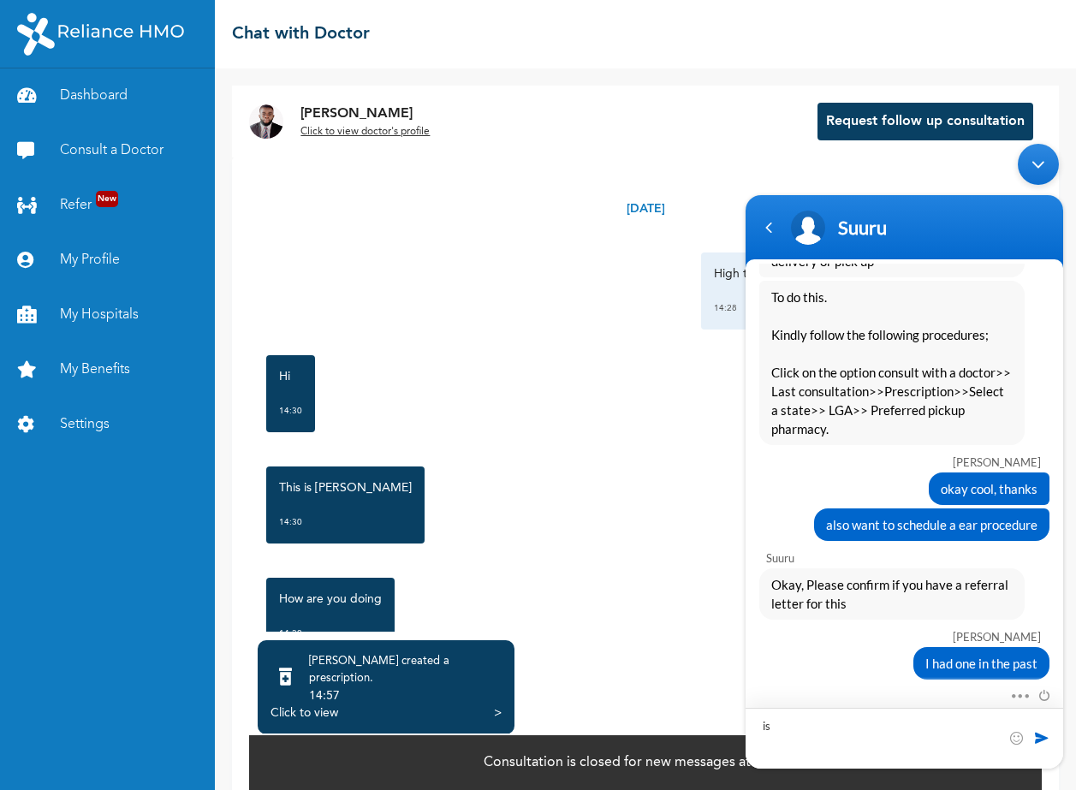
type textarea "i"
type textarea "It was issued on [DATE], but can't view it again"
